Goal: Task Accomplishment & Management: Use online tool/utility

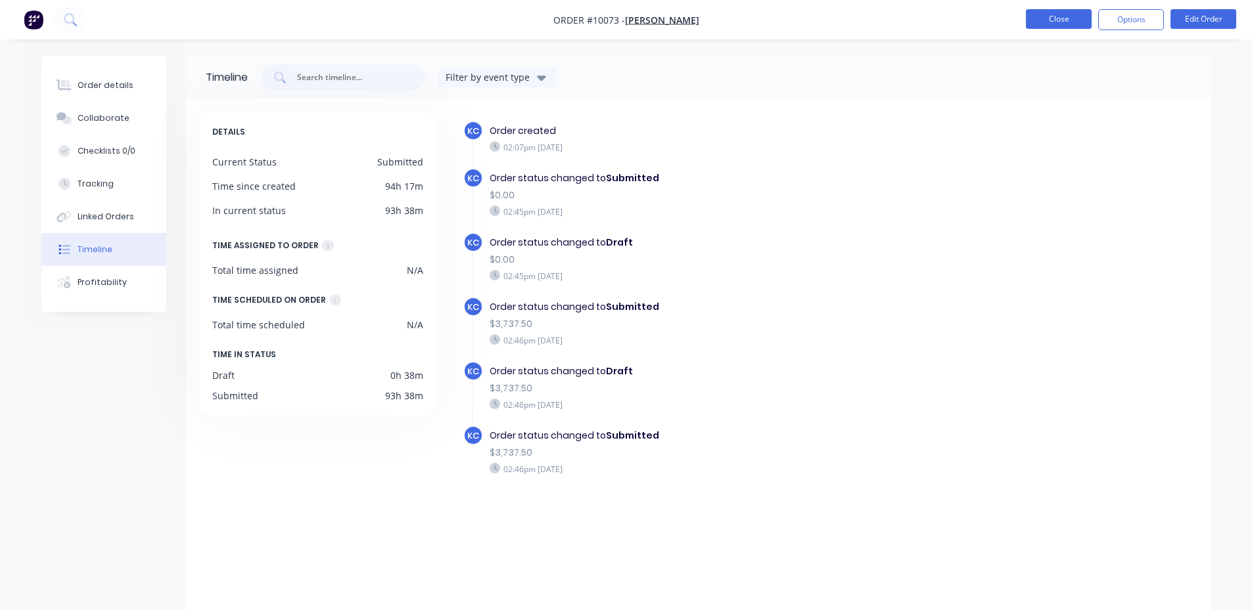
click at [1073, 24] on button "Close" at bounding box center [1059, 19] width 66 height 20
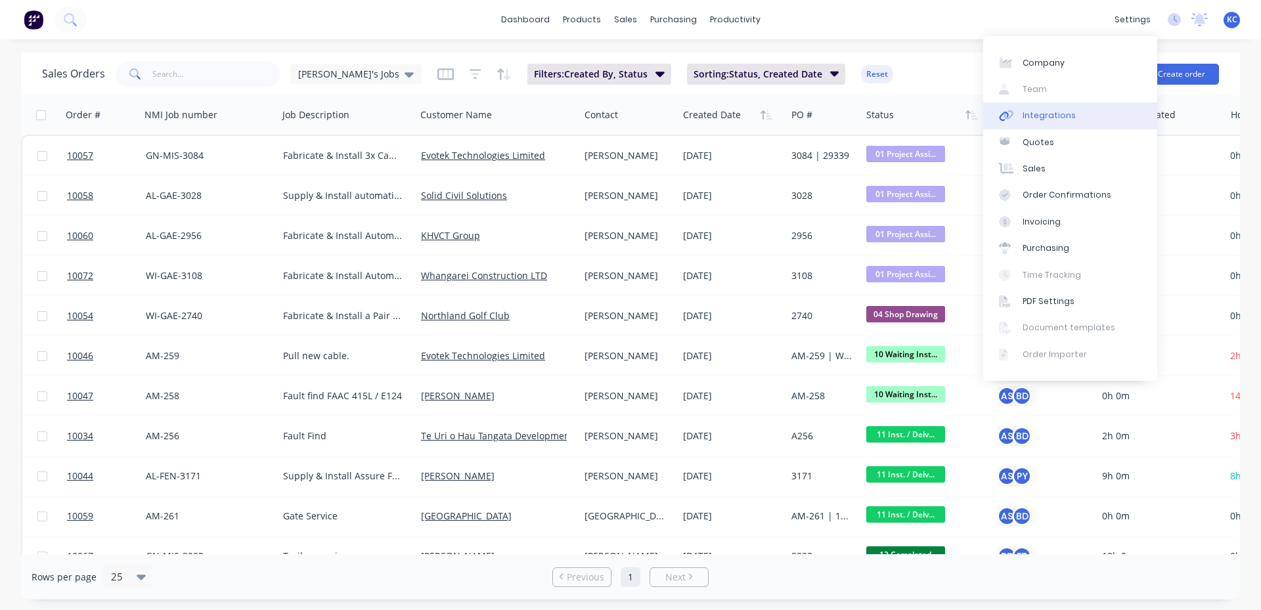
click at [1053, 122] on link "Integrations" at bounding box center [1071, 115] width 174 height 26
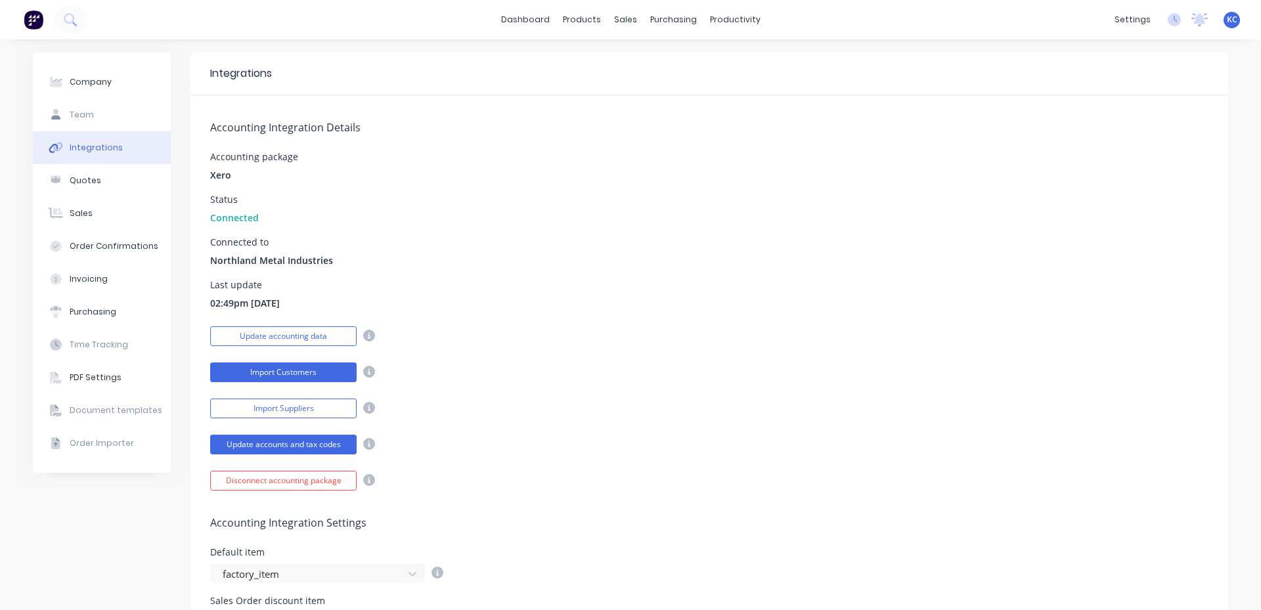
click at [310, 369] on button "Import Customers" at bounding box center [283, 373] width 147 height 20
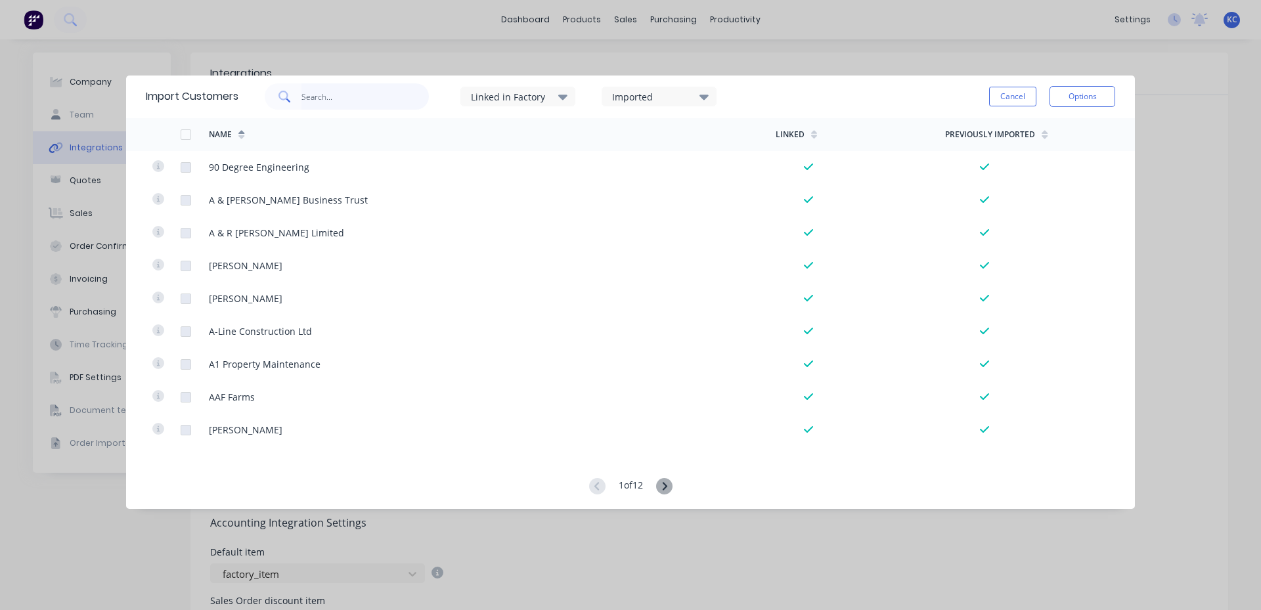
click at [363, 100] on input "text" at bounding box center [366, 96] width 128 height 26
type input "kai toi"
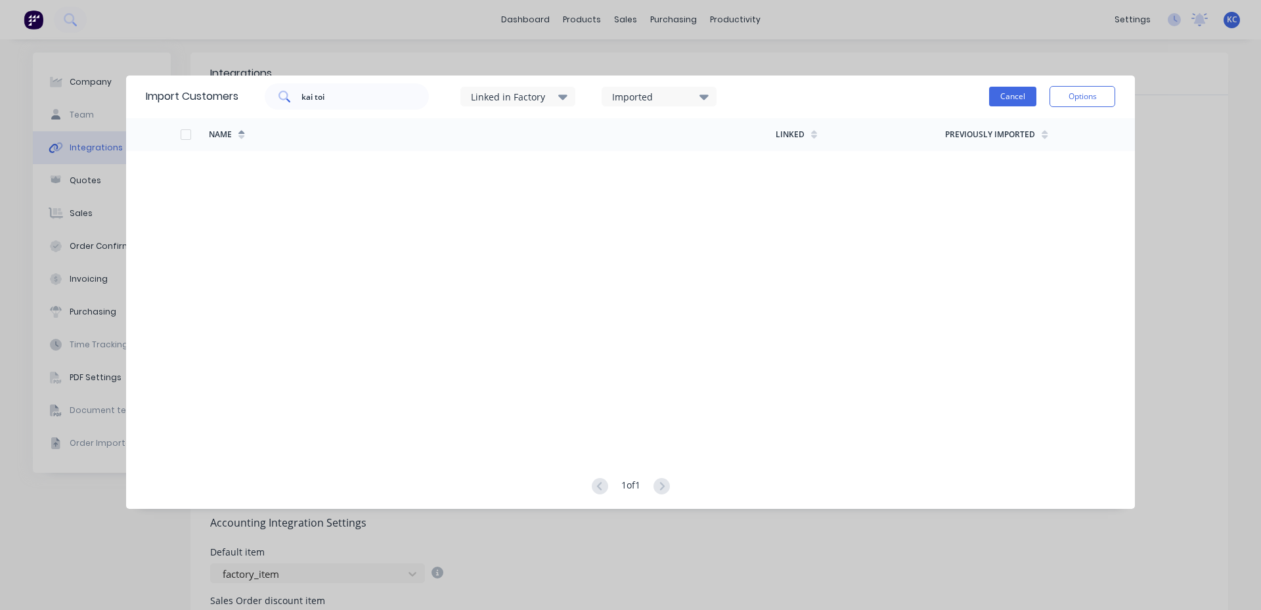
click at [1015, 95] on button "Cancel" at bounding box center [1012, 97] width 47 height 20
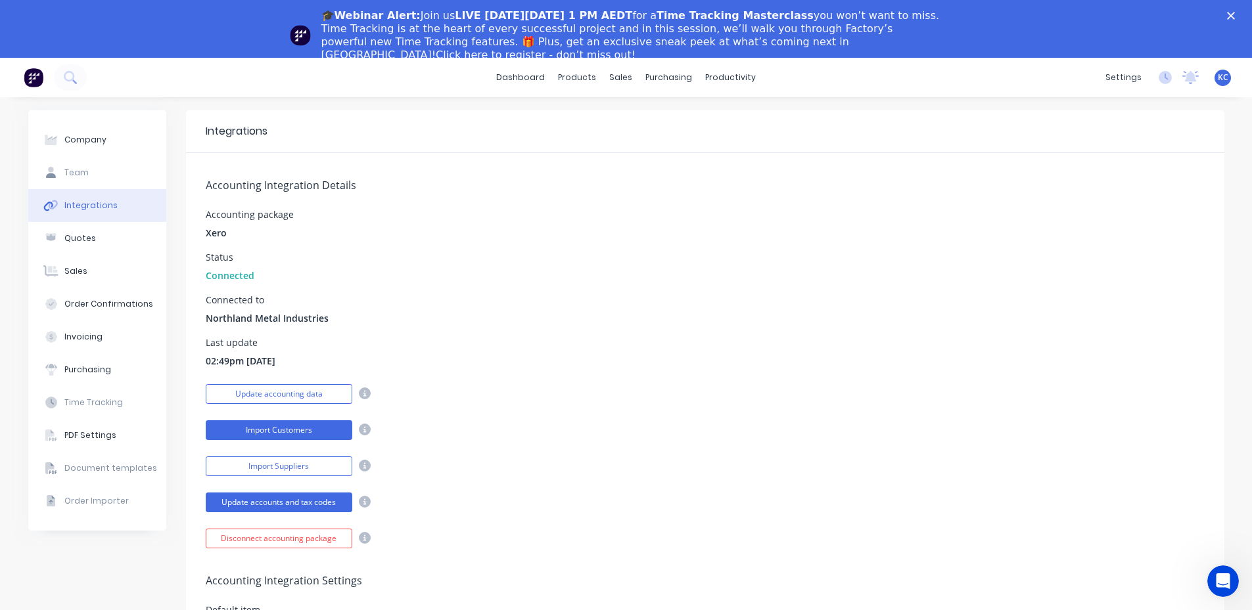
click at [295, 426] on button "Import Customers" at bounding box center [279, 430] width 147 height 20
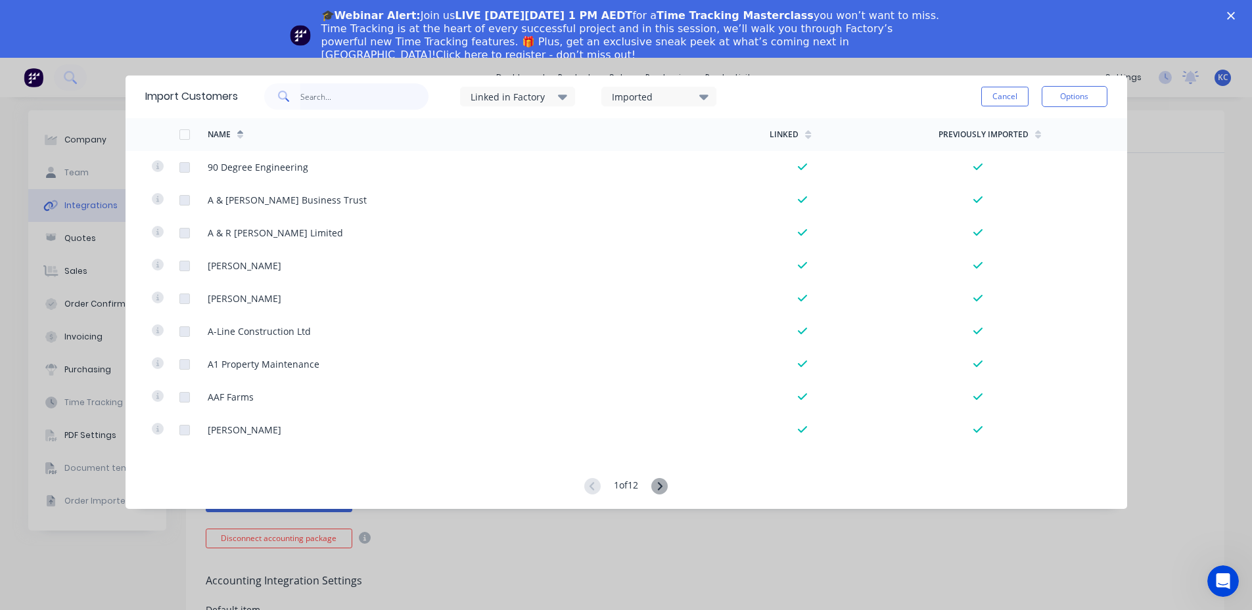
click at [392, 100] on input "text" at bounding box center [364, 96] width 128 height 26
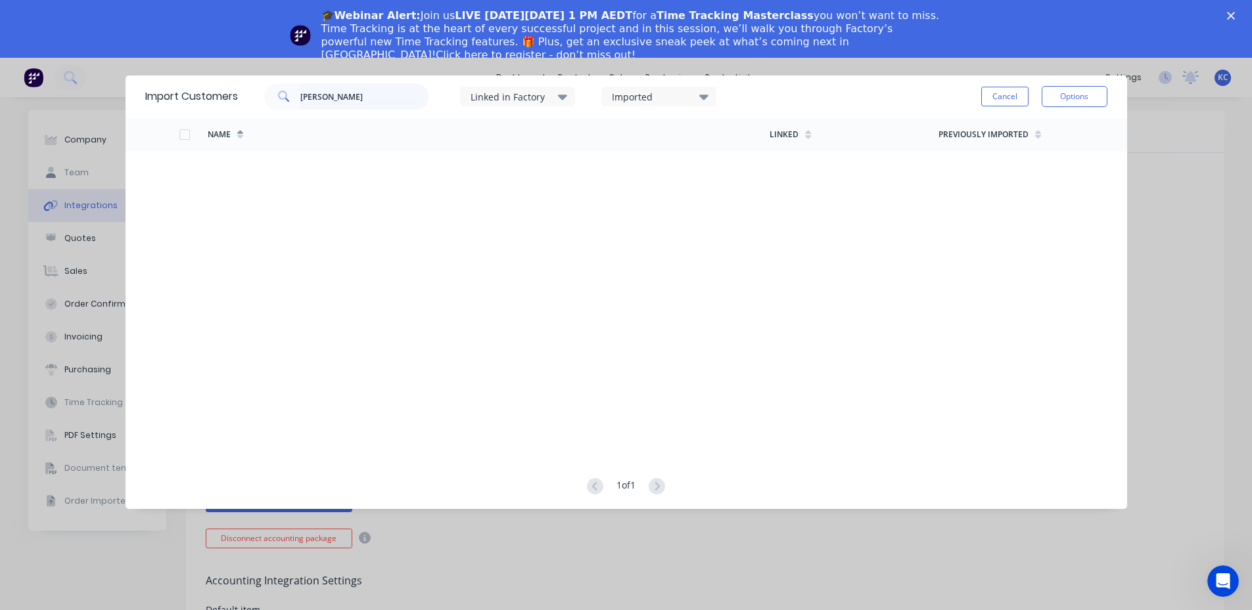
type input "Kai Toi"
drag, startPoint x: 392, startPoint y: 99, endPoint x: 212, endPoint y: 110, distance: 180.4
click at [212, 110] on div "Import Customers Kai Toi Linked in Factory Imported Cancel Options" at bounding box center [625, 97] width 1001 height 43
type input "c"
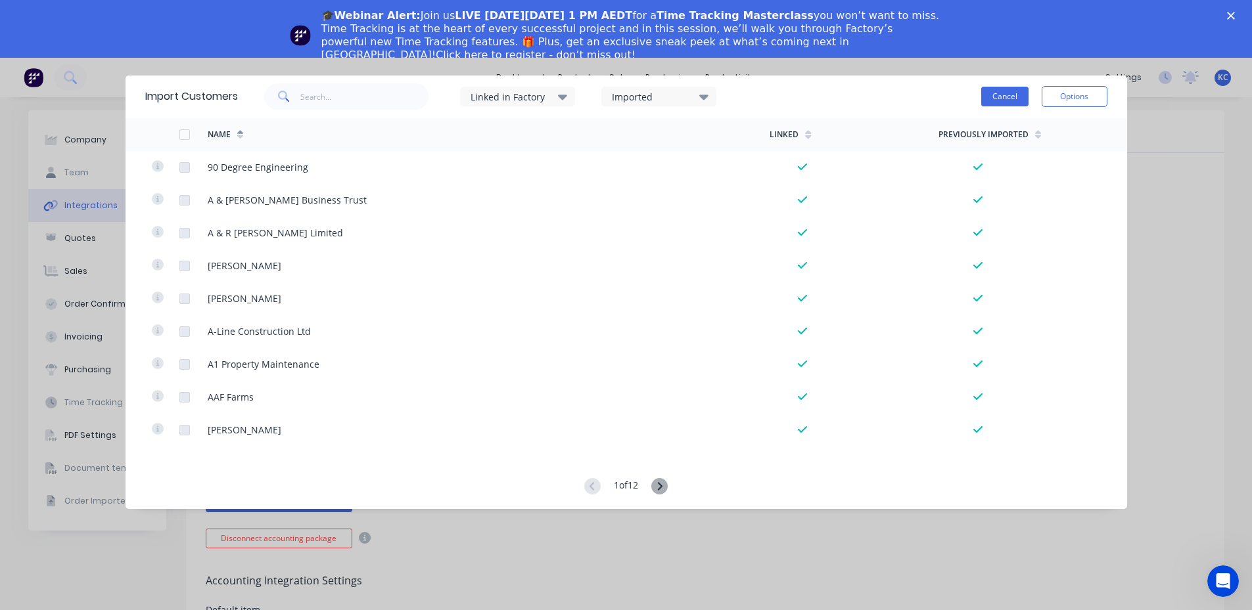
click at [987, 96] on button "Cancel" at bounding box center [1004, 97] width 47 height 20
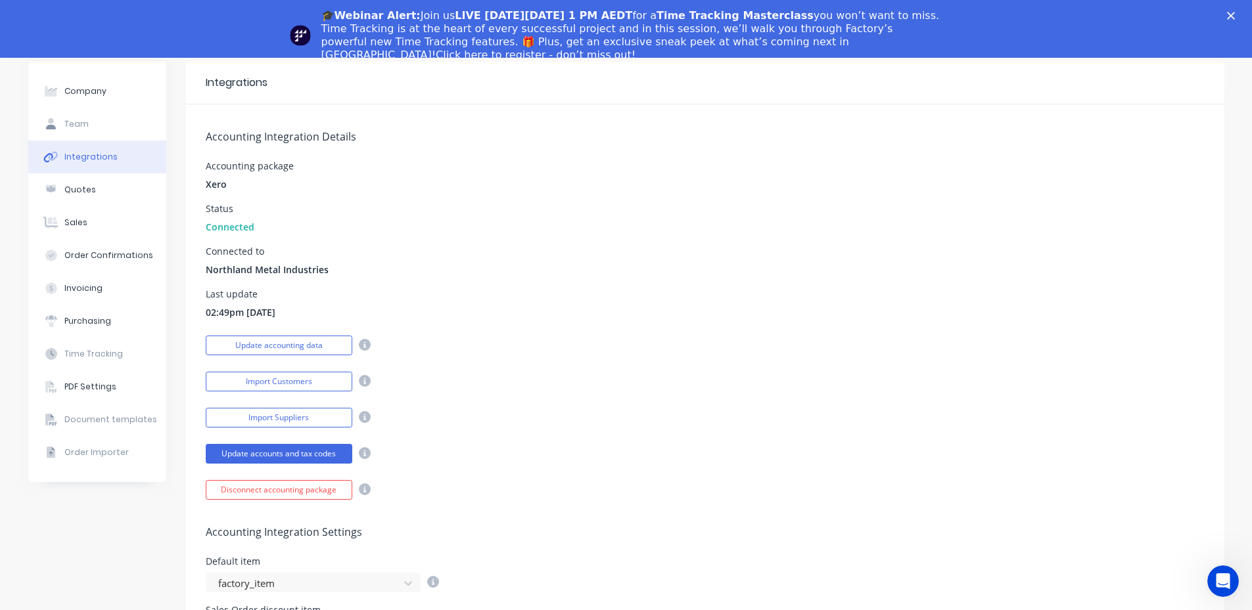
scroll to position [131, 0]
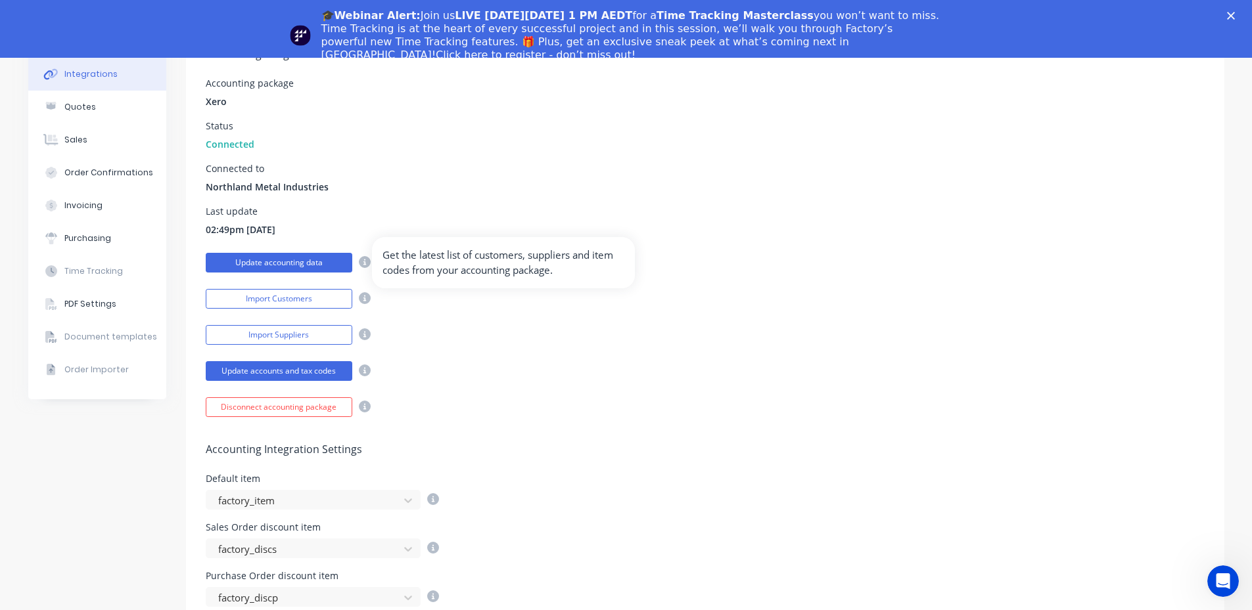
click at [277, 263] on button "Update accounting data" at bounding box center [279, 263] width 147 height 20
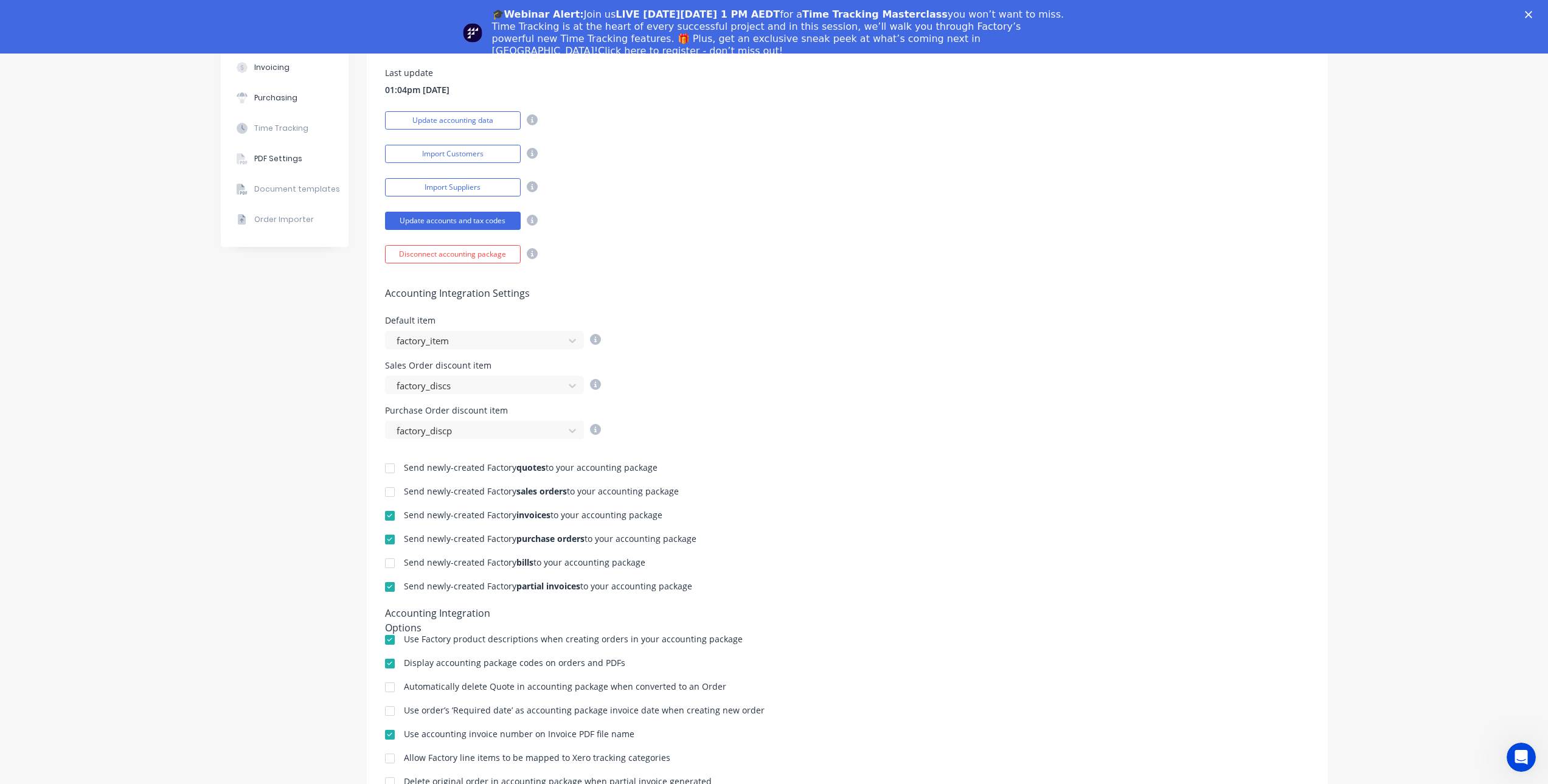
scroll to position [244, 0]
click at [467, 156] on button "Import Customers" at bounding box center [453, 154] width 136 height 19
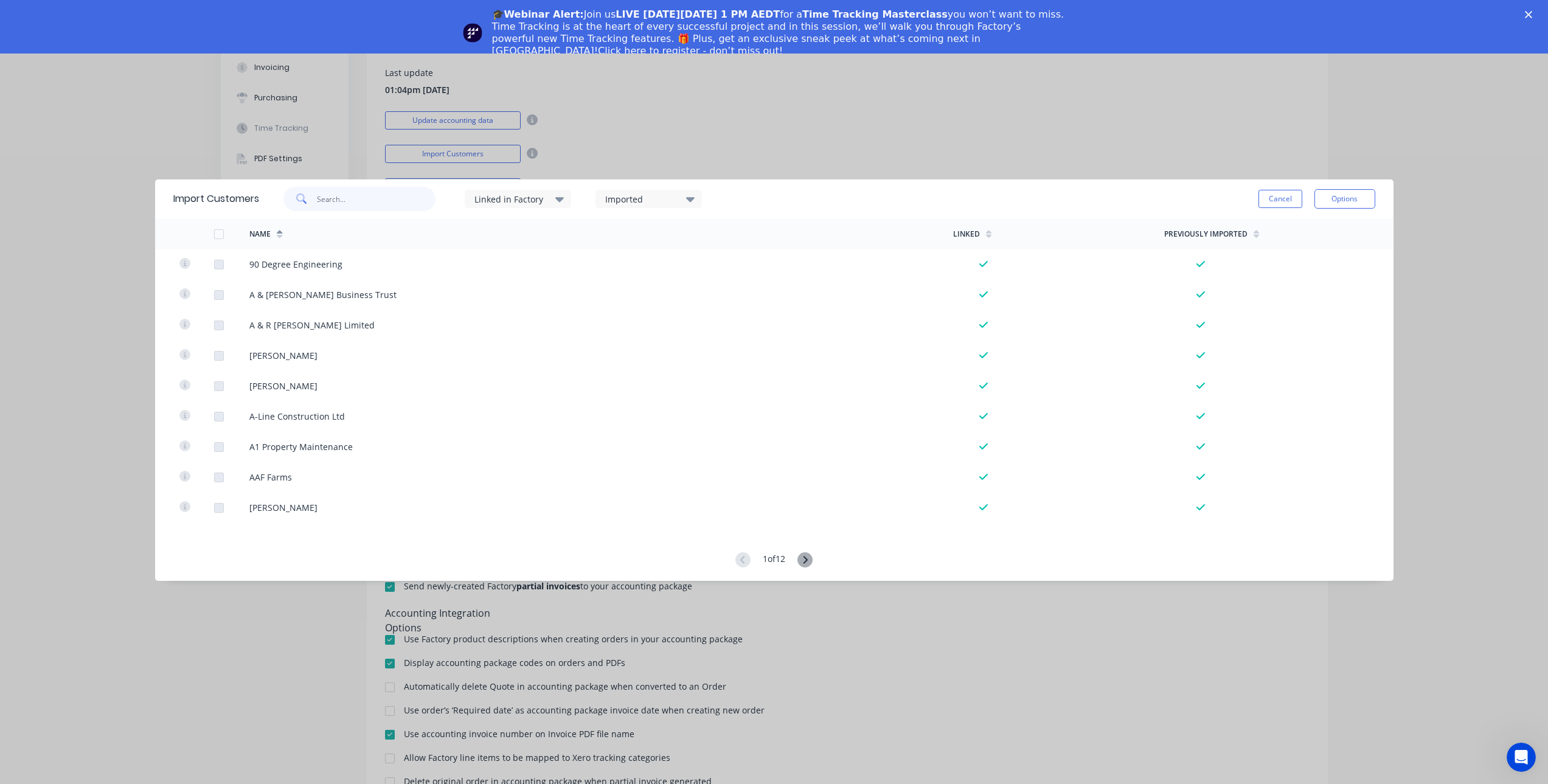
click at [361, 205] on input "text" at bounding box center [376, 199] width 119 height 24
type input "kai toi"
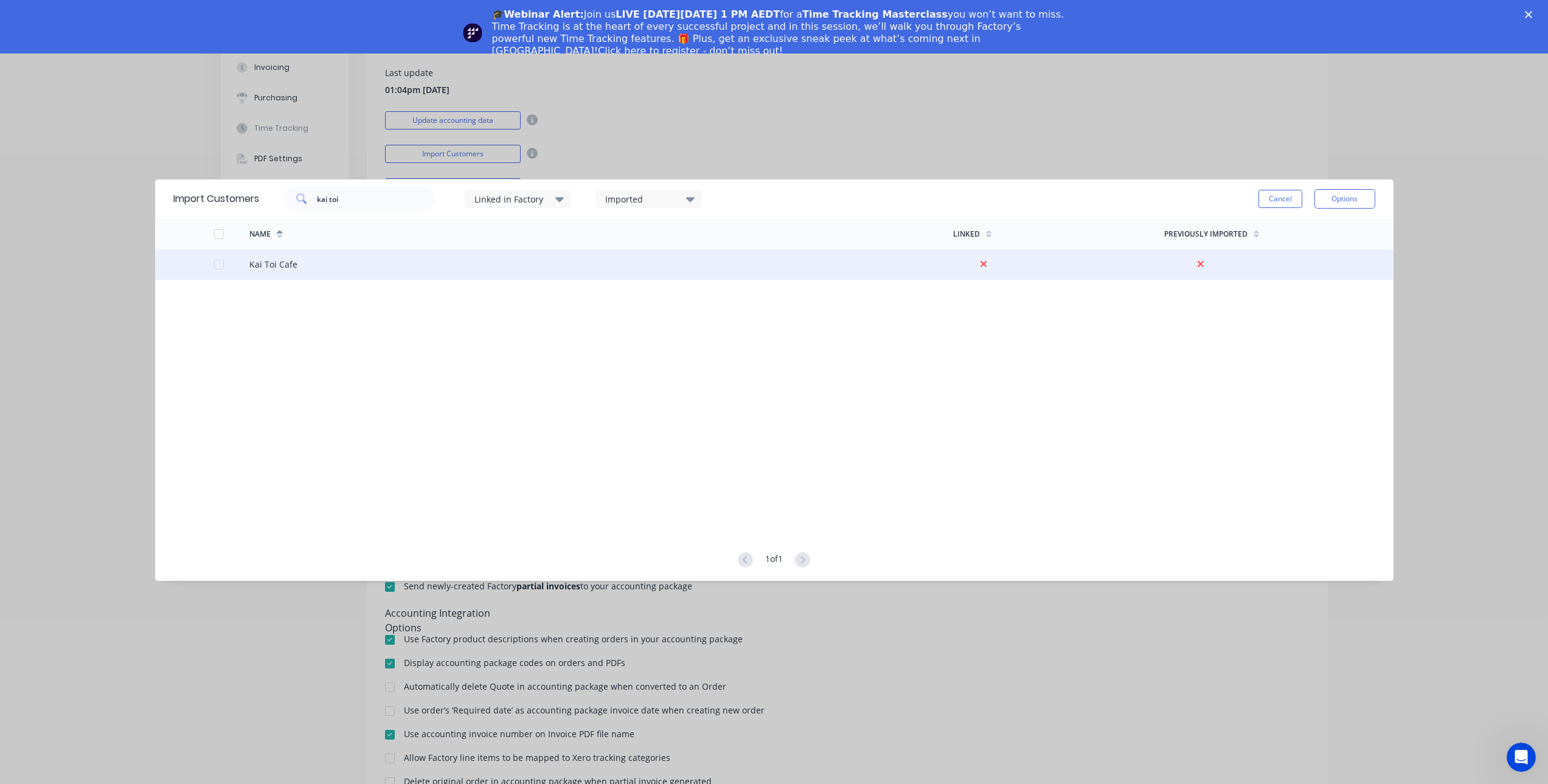
click at [218, 263] on div at bounding box center [218, 265] width 24 height 24
click at [1167, 196] on button "Options" at bounding box center [1345, 198] width 61 height 19
click at [1167, 230] on div "Import selected customers" at bounding box center [1317, 232] width 94 height 31
